Goal: Task Accomplishment & Management: Manage account settings

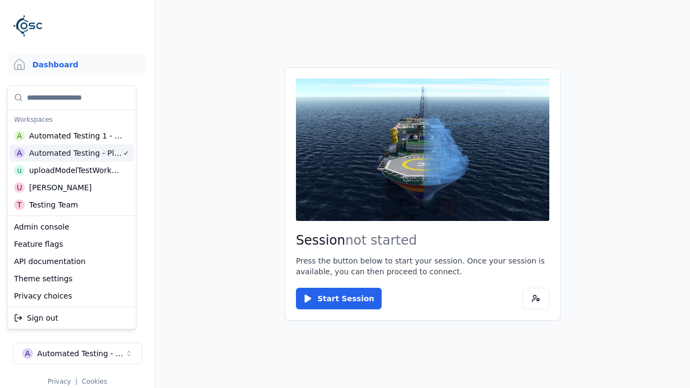
scroll to position [9, 0]
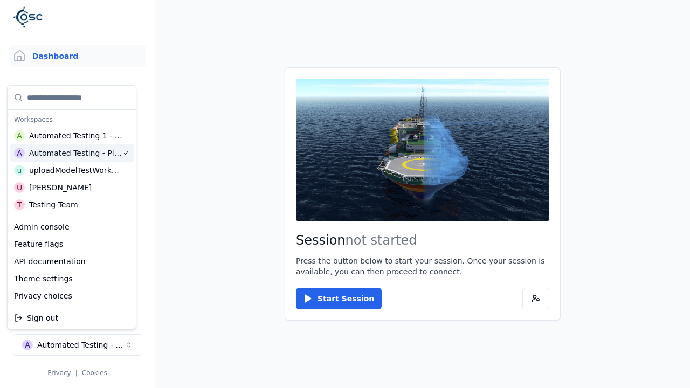
click at [292, 34] on html "Support Dashboard Assets 3D Models Scenes Datasets Recordings Support Documenta…" at bounding box center [345, 194] width 690 height 388
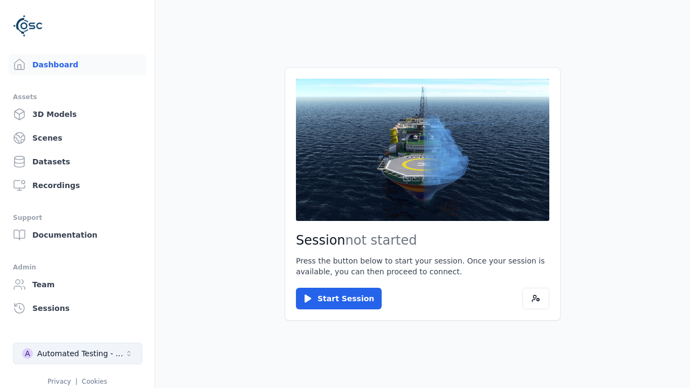
click at [77, 348] on div "Automated Testing - Playwright" at bounding box center [80, 353] width 87 height 11
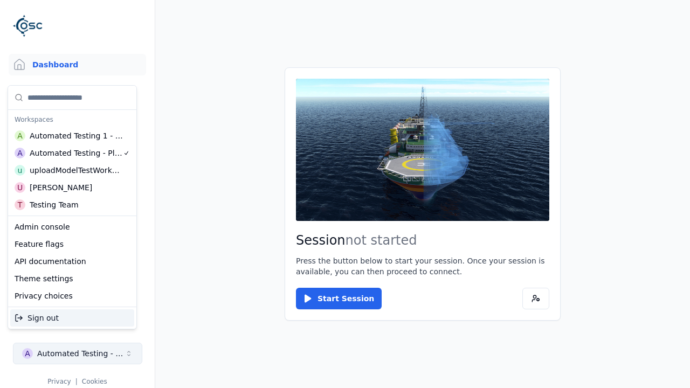
scroll to position [9, 0]
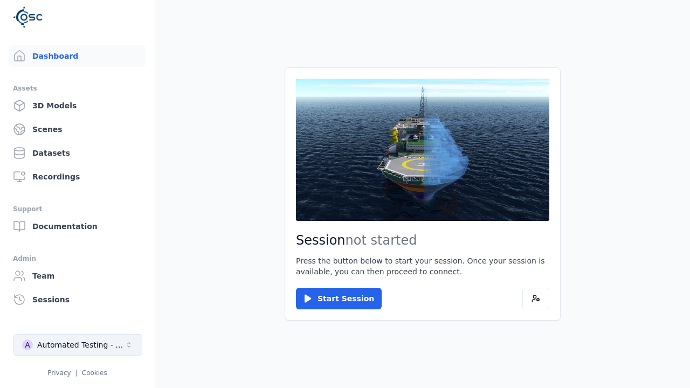
click at [292, 34] on html "Support Dashboard Assets 3D Models Scenes Datasets Recordings Support Documenta…" at bounding box center [345, 194] width 690 height 388
click at [72, 106] on link "3D Models" at bounding box center [78, 106] width 138 height 22
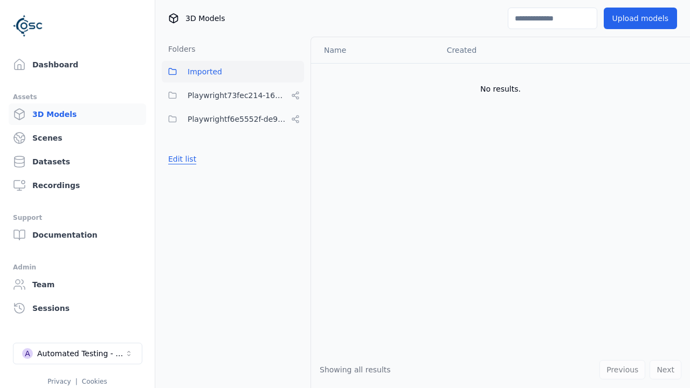
click at [181, 159] on button "Edit list" at bounding box center [182, 158] width 41 height 19
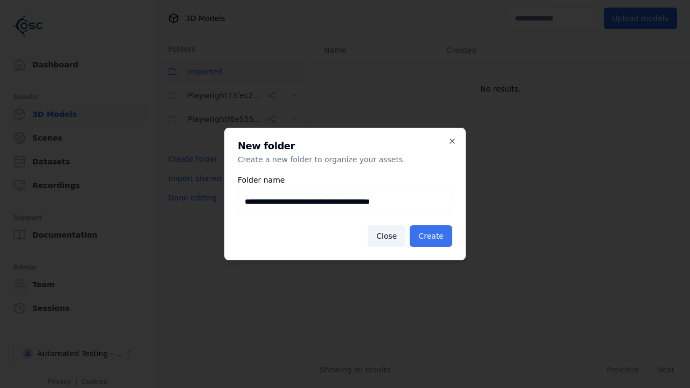
type input "**********"
click at [433, 236] on button "Create" at bounding box center [431, 236] width 43 height 22
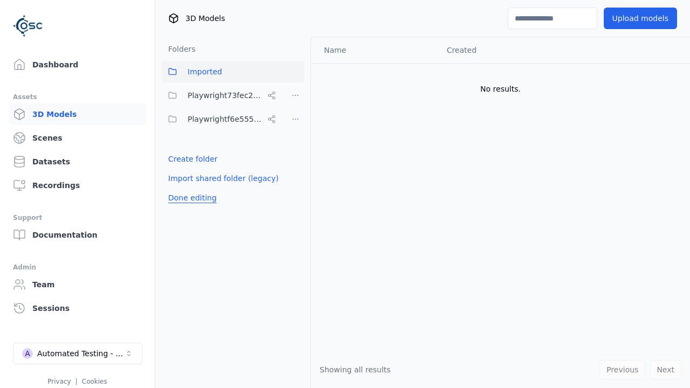
click at [190, 208] on button "Done editing" at bounding box center [192, 197] width 61 height 19
click at [181, 188] on button "Done editing" at bounding box center [192, 197] width 61 height 19
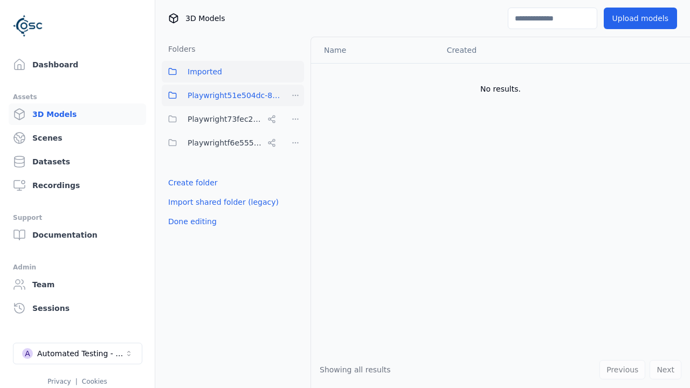
click at [296, 95] on html "Support Dashboard Assets 3D Models Scenes Datasets Recordings Support Documenta…" at bounding box center [345, 194] width 690 height 388
click at [295, 134] on div "Share" at bounding box center [299, 134] width 72 height 17
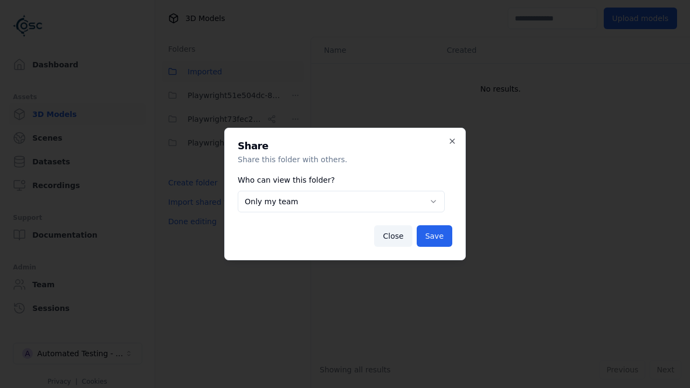
click at [341, 202] on button "Only my team" at bounding box center [341, 202] width 207 height 22
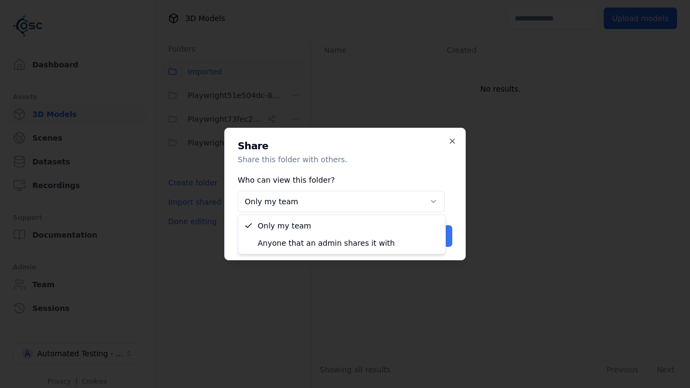
select select "****"
click at [436, 236] on button "Save" at bounding box center [435, 236] width 36 height 22
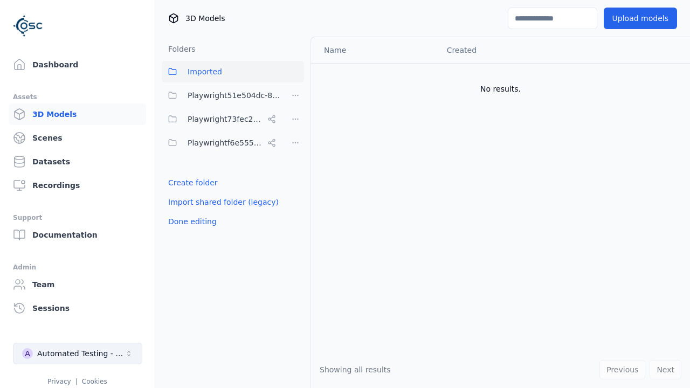
click at [190, 222] on button "Done editing" at bounding box center [192, 221] width 61 height 19
click at [78, 354] on div "Automated Testing - Playwright" at bounding box center [80, 353] width 87 height 11
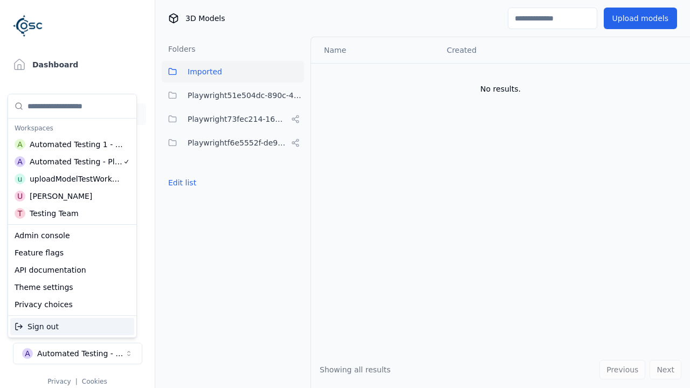
click at [72, 144] on div "Automated Testing 1 - Playwright" at bounding box center [77, 144] width 94 height 11
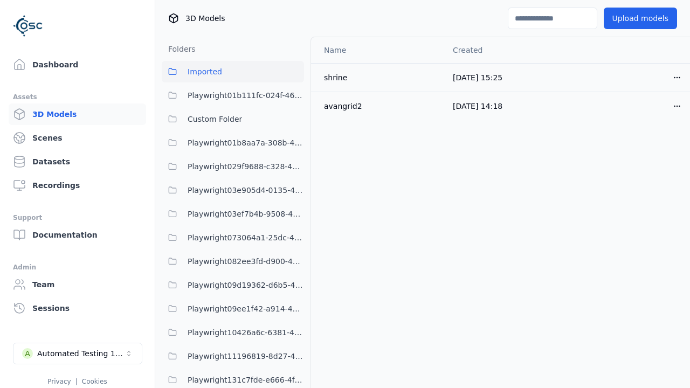
click at [292, 34] on html "Support Dashboard Assets 3D Models Scenes Datasets Recordings Support Documenta…" at bounding box center [345, 194] width 690 height 388
click at [77, 348] on div "Automated Testing 1 - Playwright" at bounding box center [80, 353] width 87 height 11
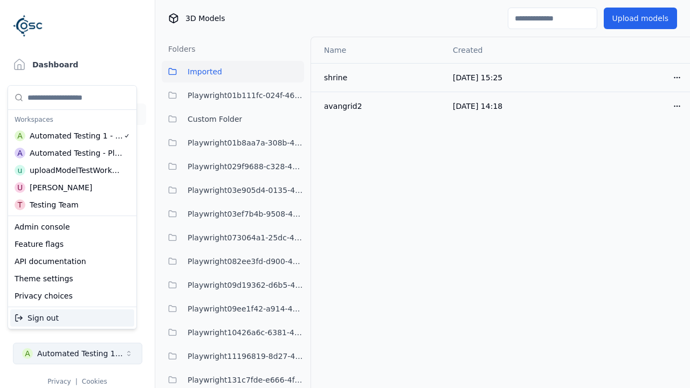
scroll to position [9, 0]
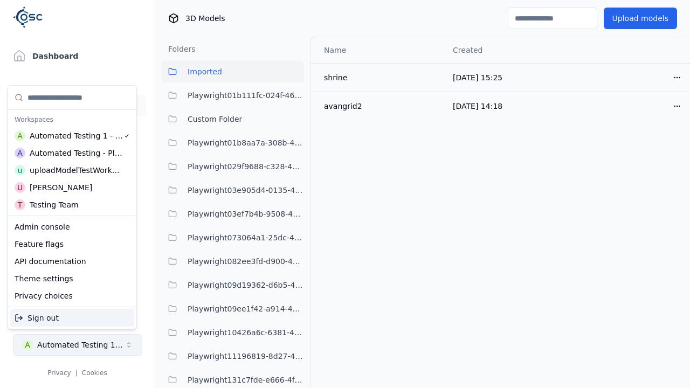
click at [292, 34] on html "Support Dashboard Assets 3D Models Scenes Datasets Recordings Support Documenta…" at bounding box center [345, 194] width 690 height 388
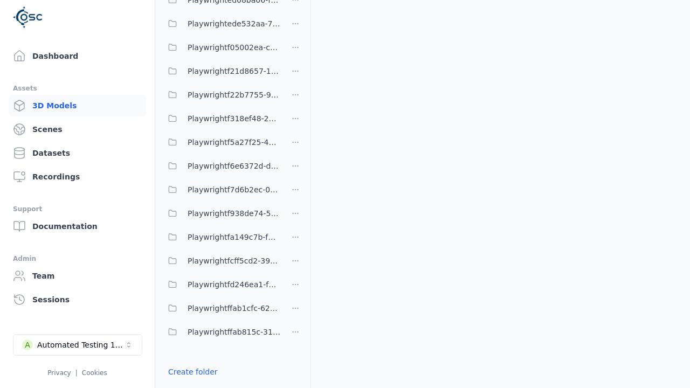
click at [218, 386] on link "Import shared folder (legacy)" at bounding box center [223, 391] width 111 height 11
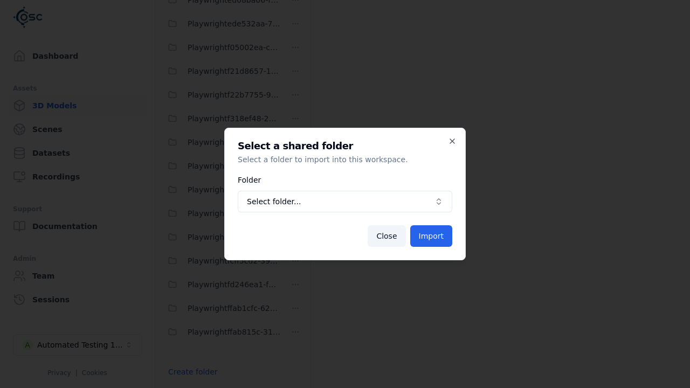
scroll to position [3284, 0]
click at [345, 202] on span "Select folder..." at bounding box center [338, 201] width 183 height 11
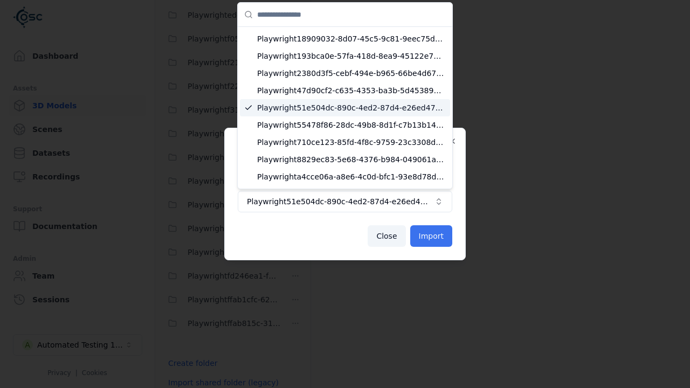
click at [432, 236] on button "Import" at bounding box center [431, 236] width 42 height 22
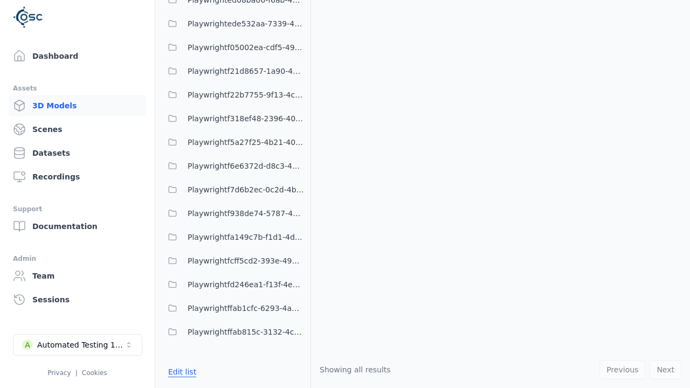
click at [181, 372] on button "Edit list" at bounding box center [182, 371] width 41 height 19
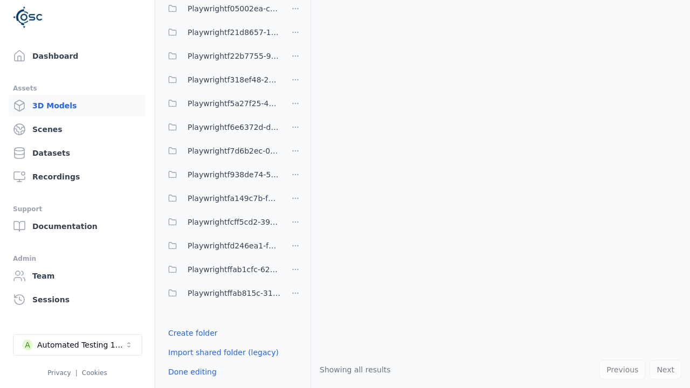
click at [296, 194] on html "Support Dashboard Assets 3D Models Scenes Datasets Recordings Support Documenta…" at bounding box center [345, 194] width 690 height 388
click at [345, 194] on html "Support Dashboard Assets 3D Models Scenes Datasets Recordings Support Documenta…" at bounding box center [345, 194] width 690 height 388
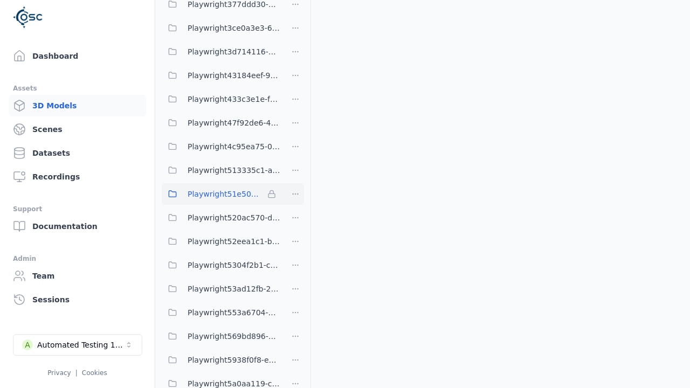
click at [77, 345] on div "Automated Testing 1 - Playwright" at bounding box center [80, 345] width 87 height 11
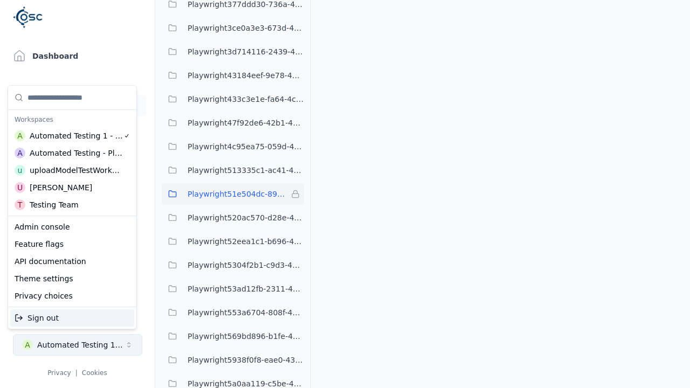
scroll to position [3299, 0]
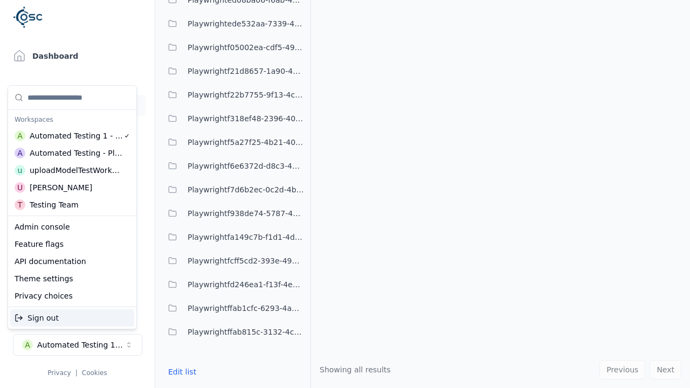
click at [72, 153] on div "Automated Testing - Playwright" at bounding box center [76, 153] width 93 height 11
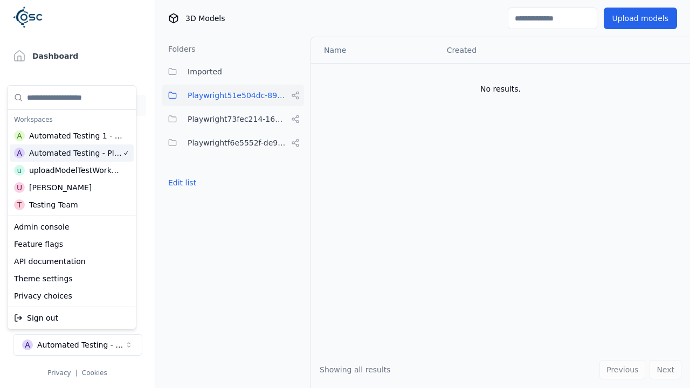
scroll to position [0, 0]
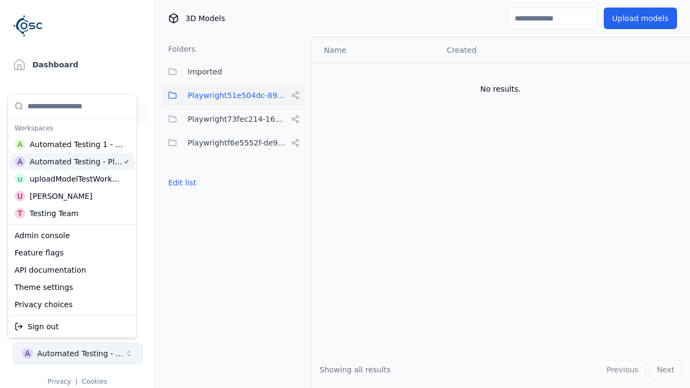
click at [77, 348] on div "Automated Testing - Playwright" at bounding box center [80, 353] width 87 height 11
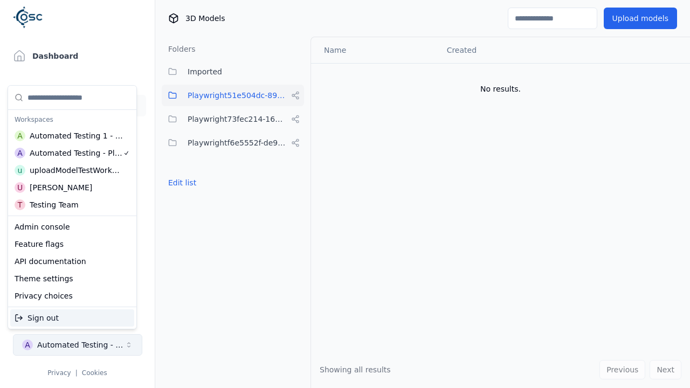
click at [292, 34] on html "Support Dashboard Assets 3D Models Scenes Datasets Recordings Support Documenta…" at bounding box center [345, 194] width 690 height 388
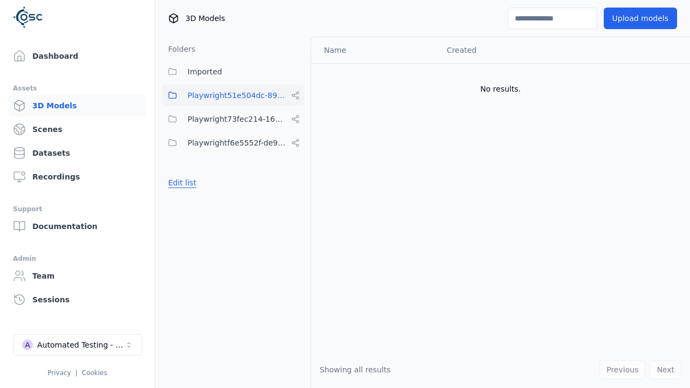
click at [181, 183] on button "Edit list" at bounding box center [182, 182] width 41 height 19
click at [296, 95] on html "Support Dashboard Assets 3D Models Scenes Datasets Recordings Support Documenta…" at bounding box center [345, 194] width 690 height 388
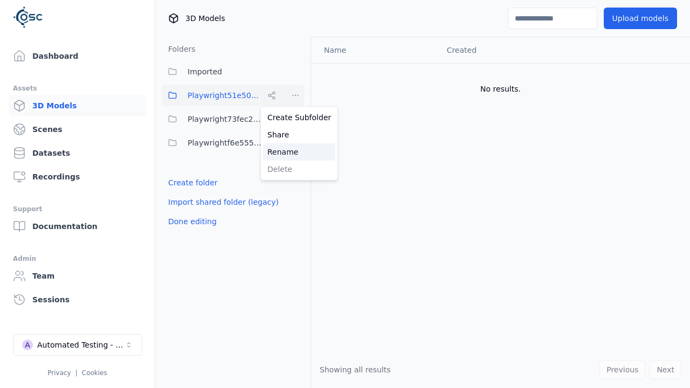
click at [295, 152] on div "Rename" at bounding box center [299, 151] width 72 height 17
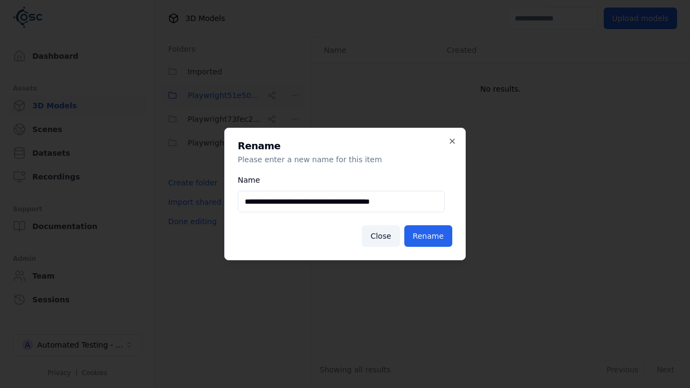
click at [341, 202] on input "**********" at bounding box center [341, 202] width 207 height 22
type input "**********"
click at [430, 236] on button "Rename" at bounding box center [429, 236] width 48 height 22
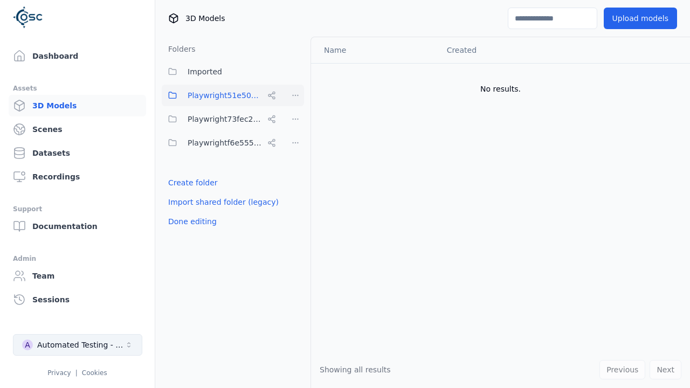
click at [190, 222] on button "Done editing" at bounding box center [192, 221] width 61 height 19
click at [77, 345] on div "Automated Testing - Playwright" at bounding box center [80, 345] width 87 height 11
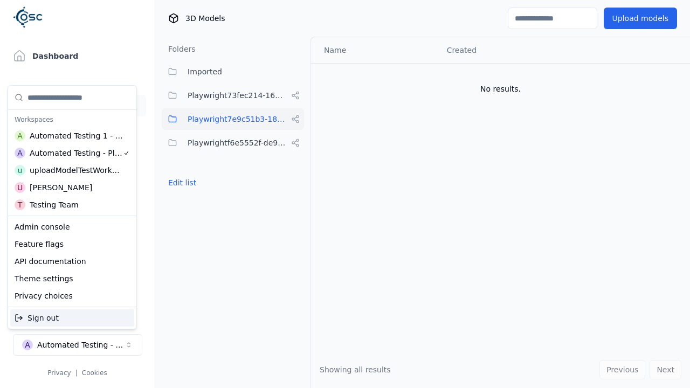
click at [72, 135] on div "Automated Testing 1 - Playwright" at bounding box center [77, 136] width 94 height 11
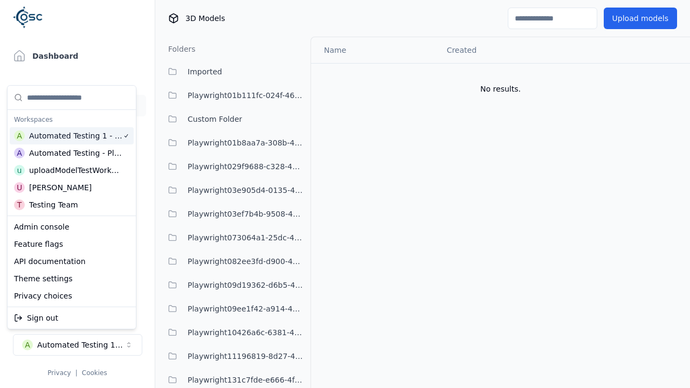
click at [292, 34] on html "Support Dashboard Assets 3D Models Scenes Datasets Recordings Support Documenta…" at bounding box center [345, 194] width 690 height 388
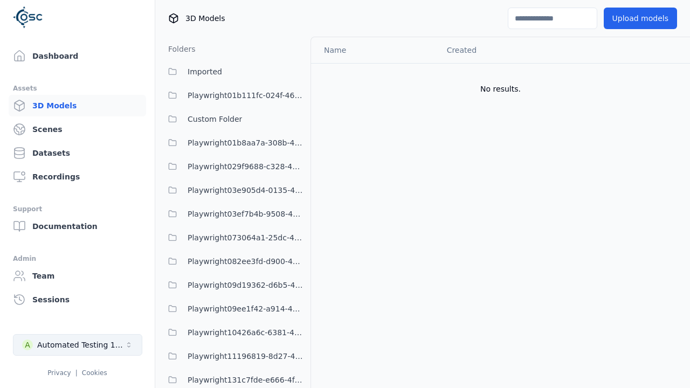
click at [77, 345] on div "Automated Testing 1 - Playwright" at bounding box center [80, 345] width 87 height 11
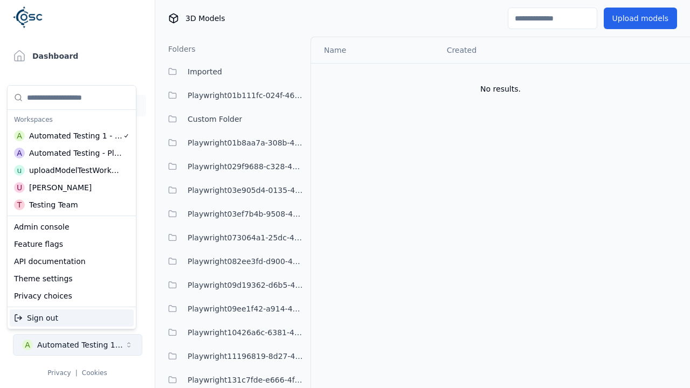
click at [292, 34] on html "Support Dashboard Assets 3D Models Scenes Datasets Recordings Support Documenta…" at bounding box center [345, 194] width 690 height 388
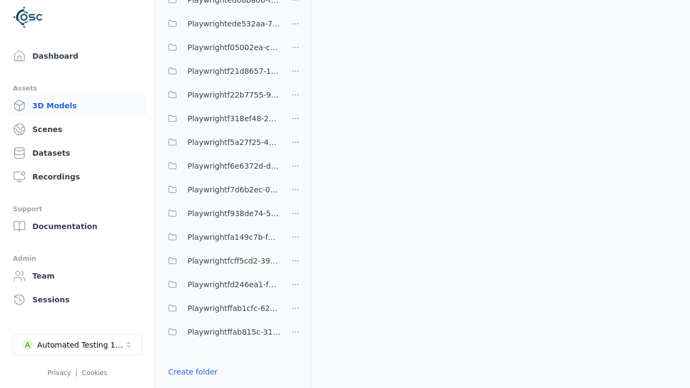
click at [296, 194] on html "Support Dashboard Assets 3D Models Scenes Datasets Recordings Support Documenta…" at bounding box center [345, 194] width 690 height 388
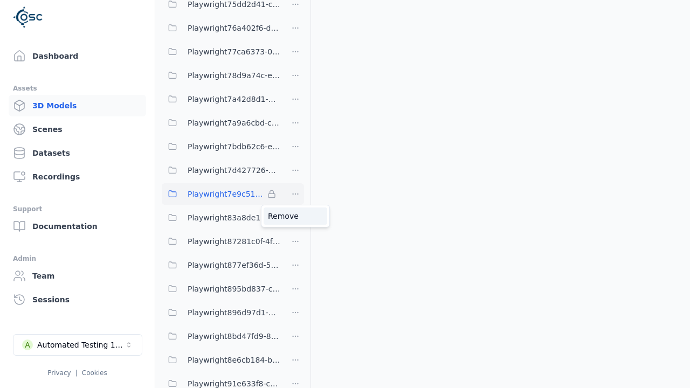
click at [296, 216] on div "Remove" at bounding box center [296, 216] width 64 height 17
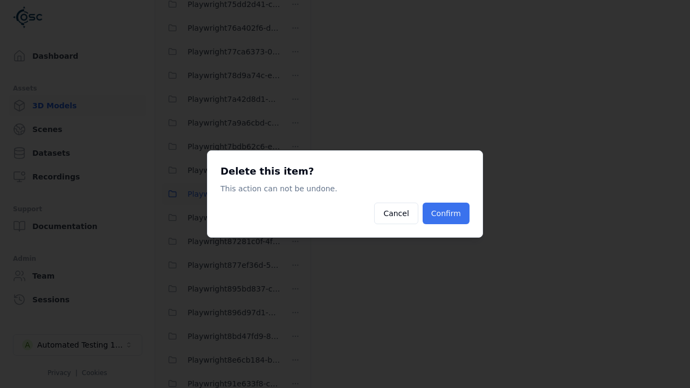
click at [447, 214] on button "Confirm" at bounding box center [446, 214] width 47 height 22
